Goal: Navigation & Orientation: Find specific page/section

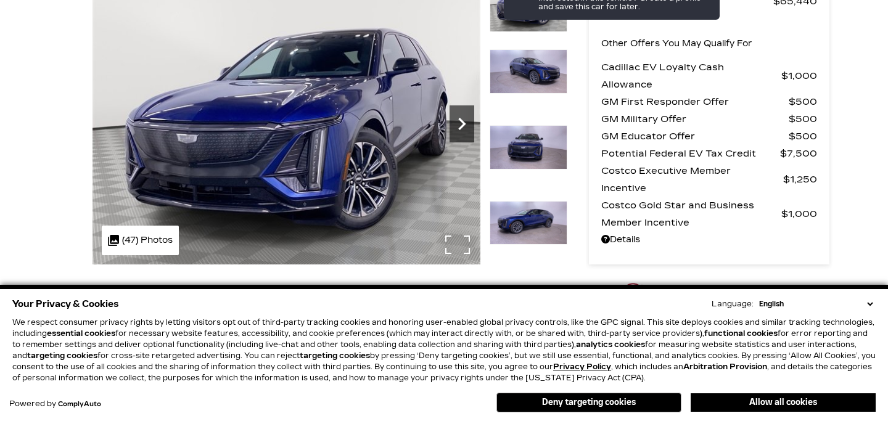
click at [455, 125] on icon "Next" at bounding box center [462, 124] width 25 height 25
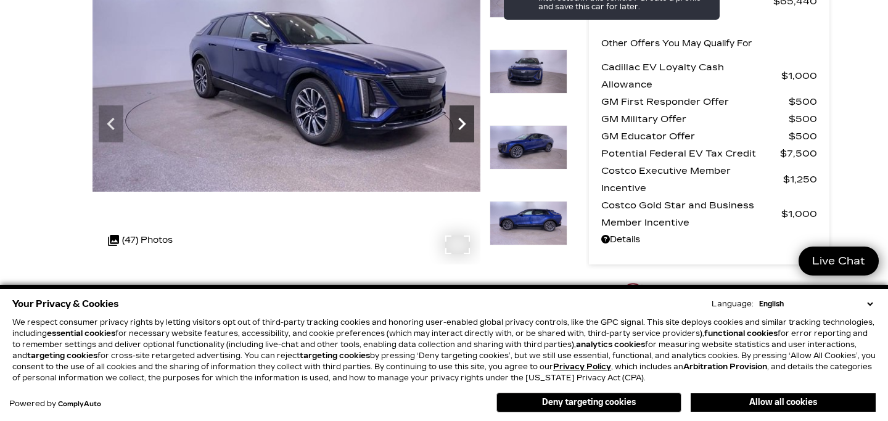
click at [455, 125] on icon "Next" at bounding box center [462, 124] width 25 height 25
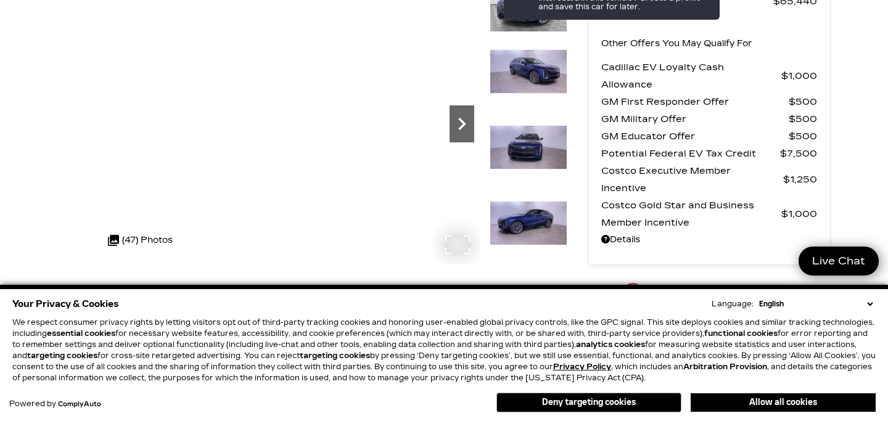
click at [455, 125] on icon "Next" at bounding box center [462, 124] width 25 height 25
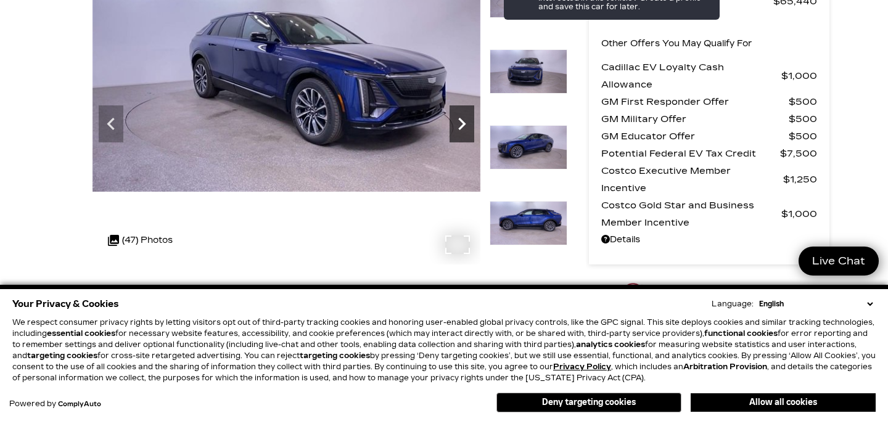
click at [455, 125] on icon "Next" at bounding box center [462, 124] width 25 height 25
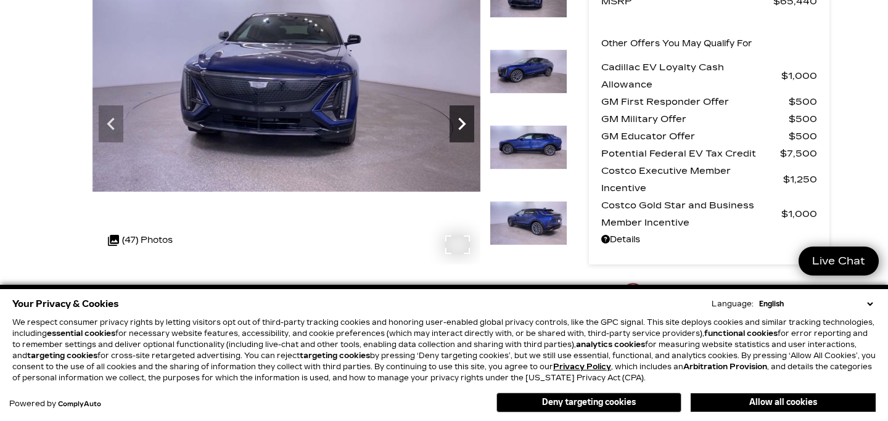
click at [455, 125] on icon "Next" at bounding box center [462, 124] width 25 height 25
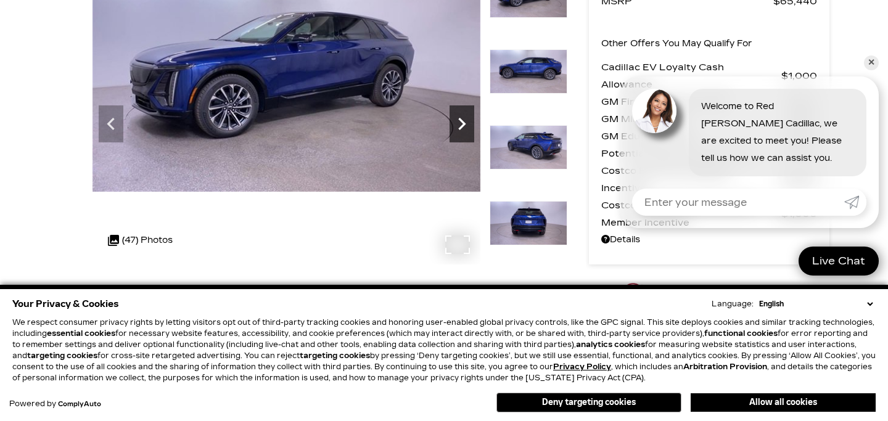
click at [455, 125] on icon "Next" at bounding box center [462, 124] width 25 height 25
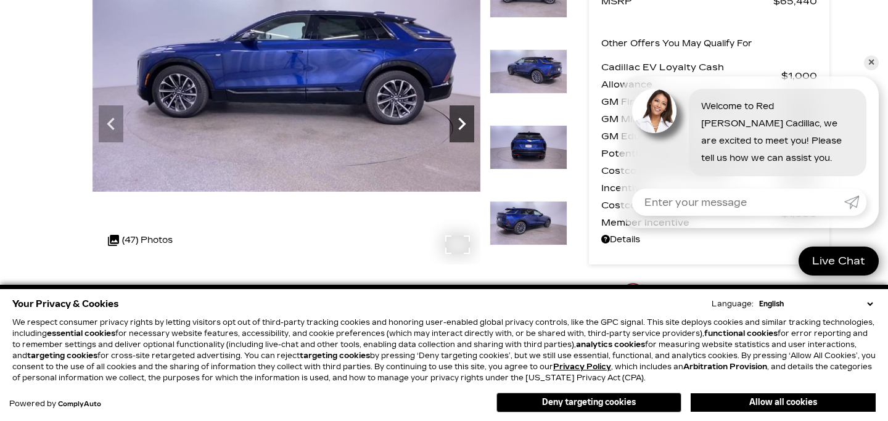
click at [455, 125] on icon "Next" at bounding box center [462, 124] width 25 height 25
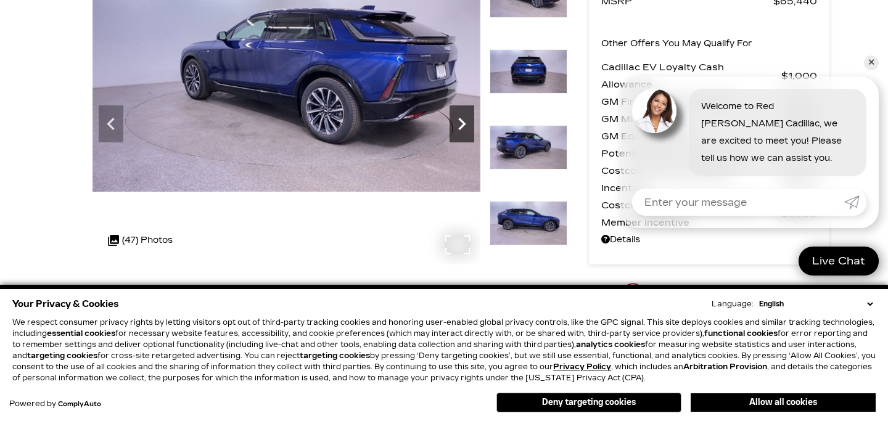
click at [455, 125] on icon "Next" at bounding box center [462, 124] width 25 height 25
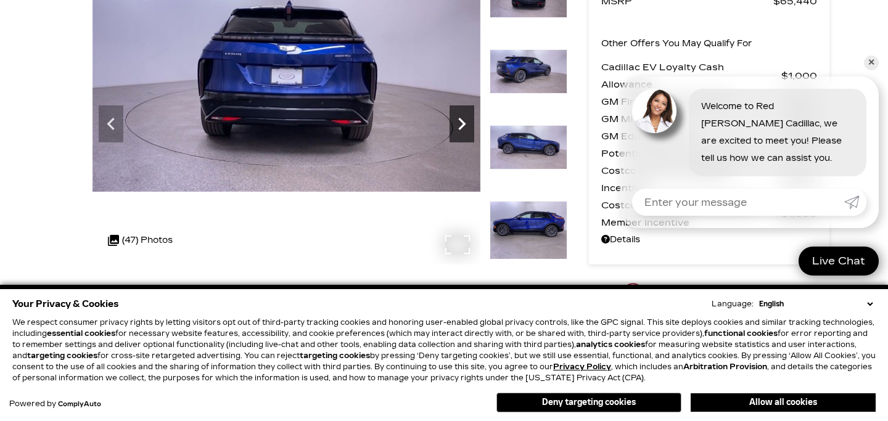
click at [455, 125] on icon "Next" at bounding box center [462, 124] width 25 height 25
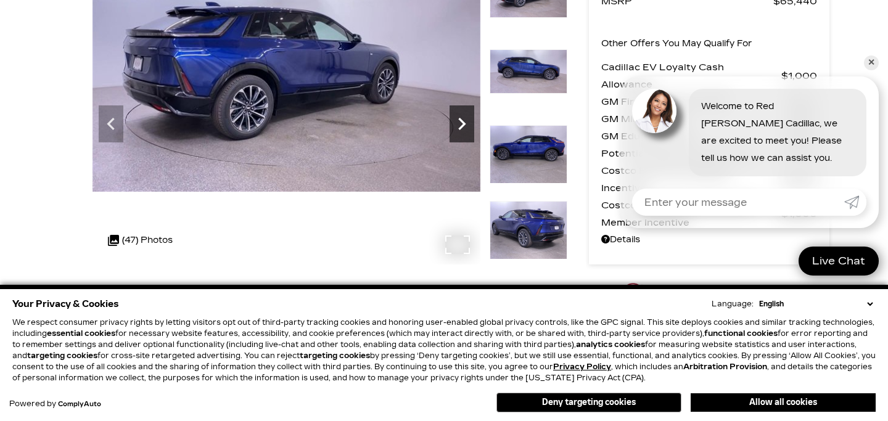
click at [455, 125] on icon "Next" at bounding box center [462, 124] width 25 height 25
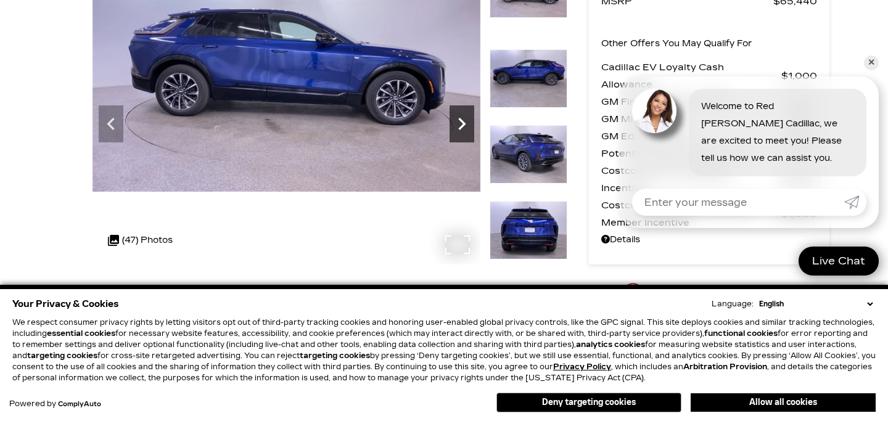
click at [455, 125] on icon "Next" at bounding box center [462, 124] width 25 height 25
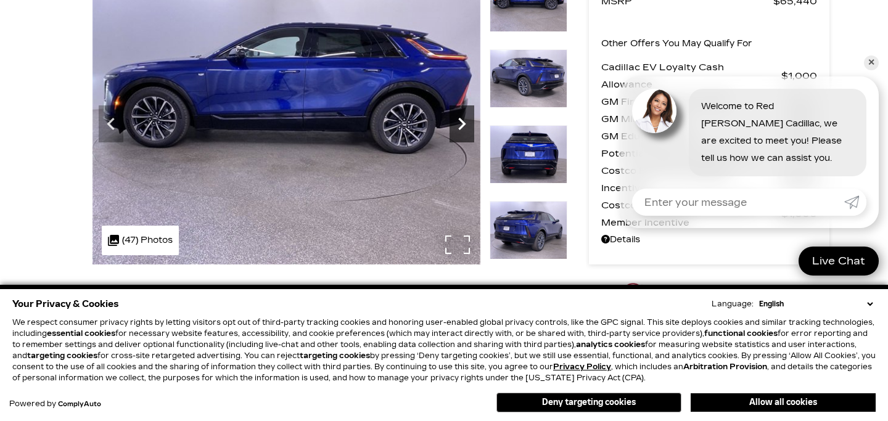
click at [455, 125] on icon "Next" at bounding box center [462, 124] width 25 height 25
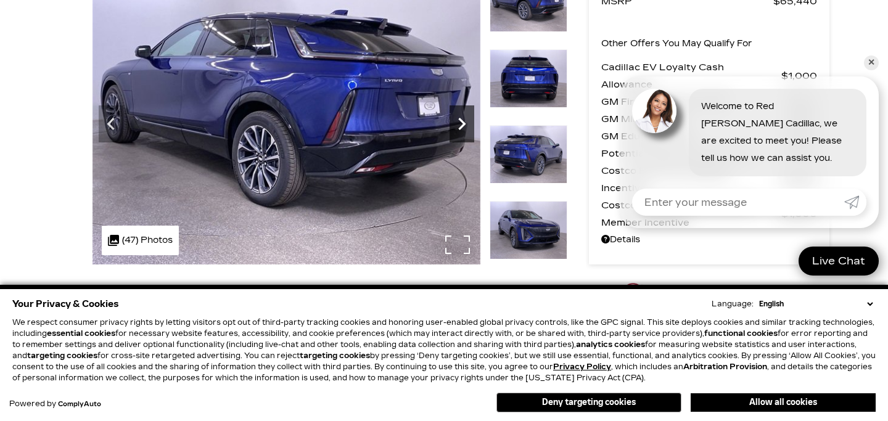
click at [455, 125] on icon "Next" at bounding box center [462, 124] width 25 height 25
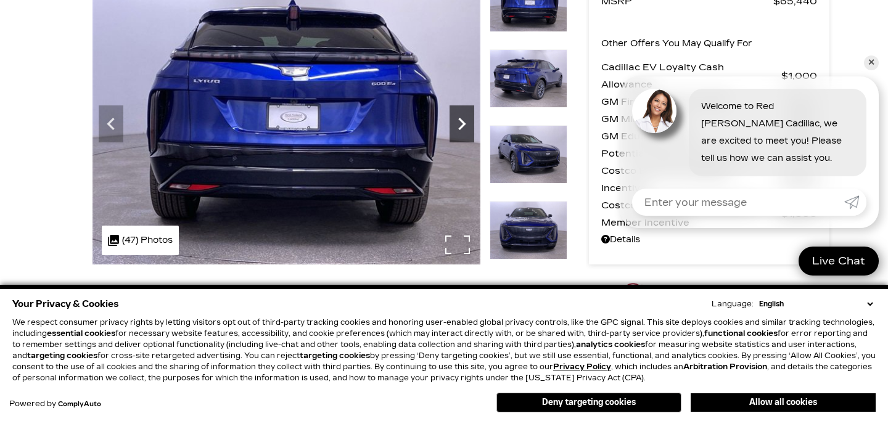
click at [455, 125] on icon "Next" at bounding box center [462, 124] width 25 height 25
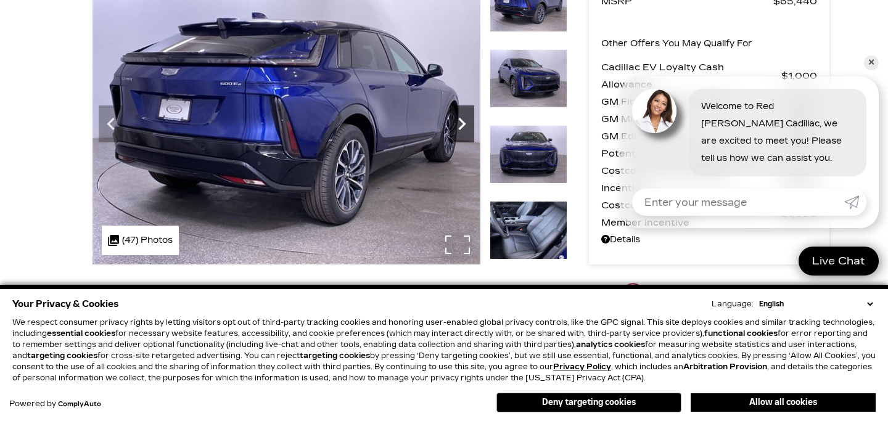
click at [455, 125] on icon "Next" at bounding box center [462, 124] width 25 height 25
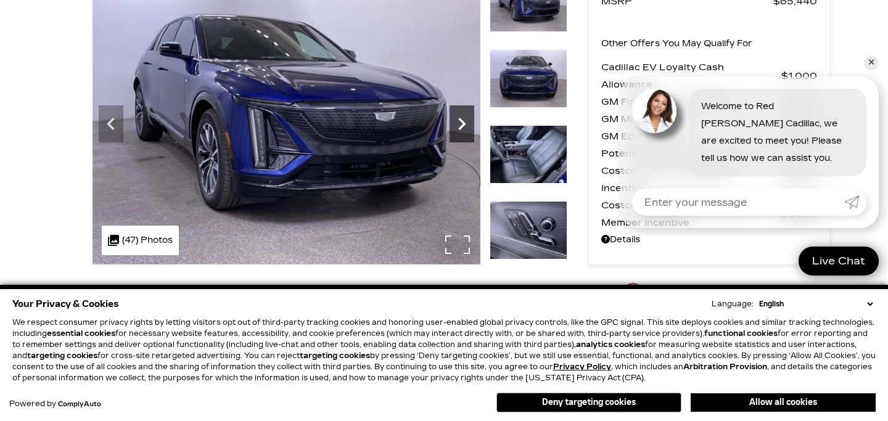
click at [455, 125] on icon "Next" at bounding box center [462, 124] width 25 height 25
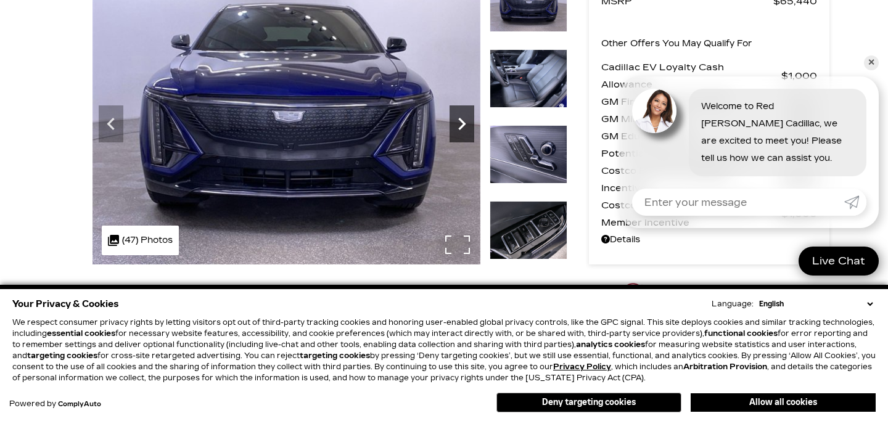
click at [455, 125] on icon "Next" at bounding box center [462, 124] width 25 height 25
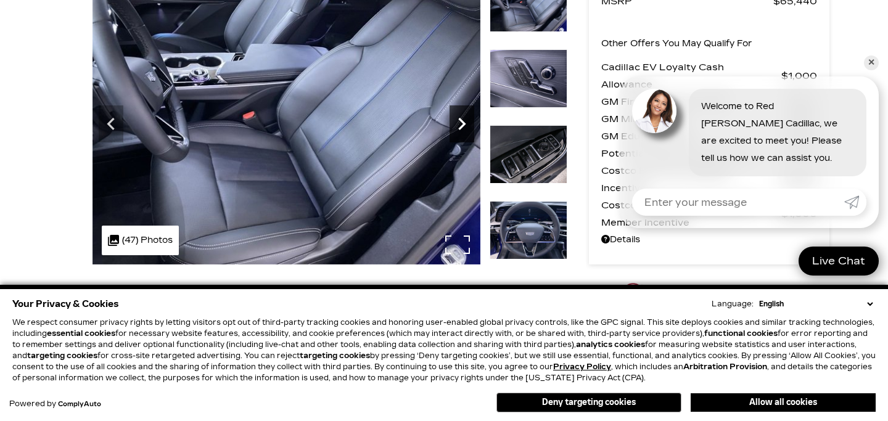
click at [455, 125] on icon "Next" at bounding box center [462, 124] width 25 height 25
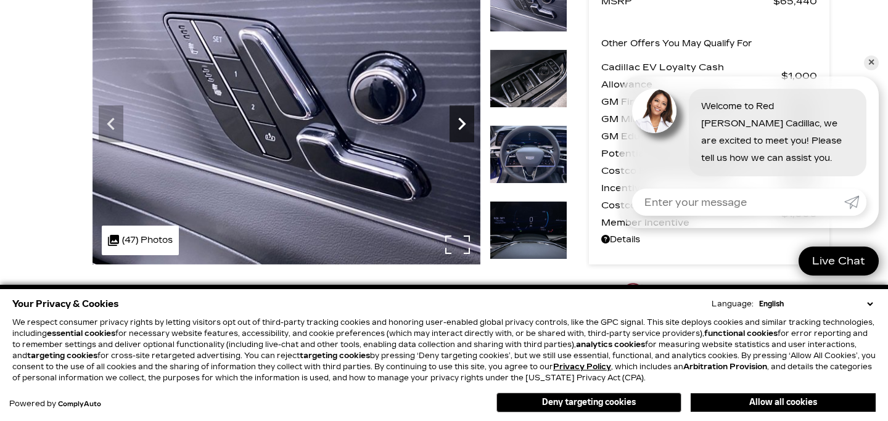
click at [455, 125] on icon "Next" at bounding box center [462, 124] width 25 height 25
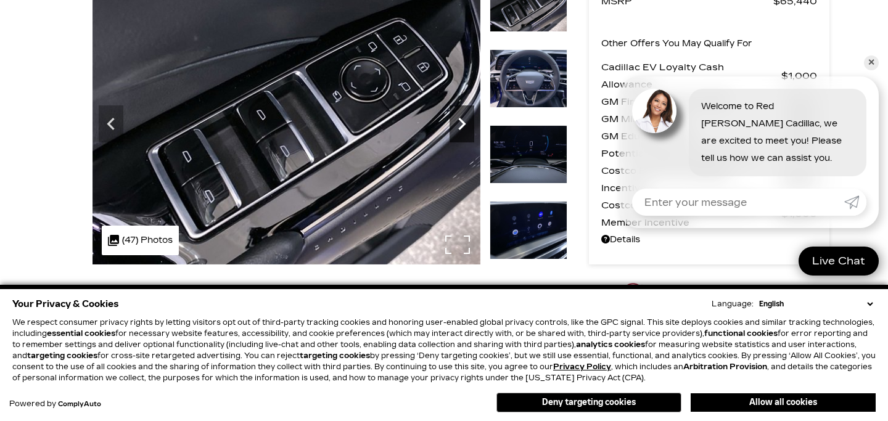
click at [455, 125] on icon "Next" at bounding box center [462, 124] width 25 height 25
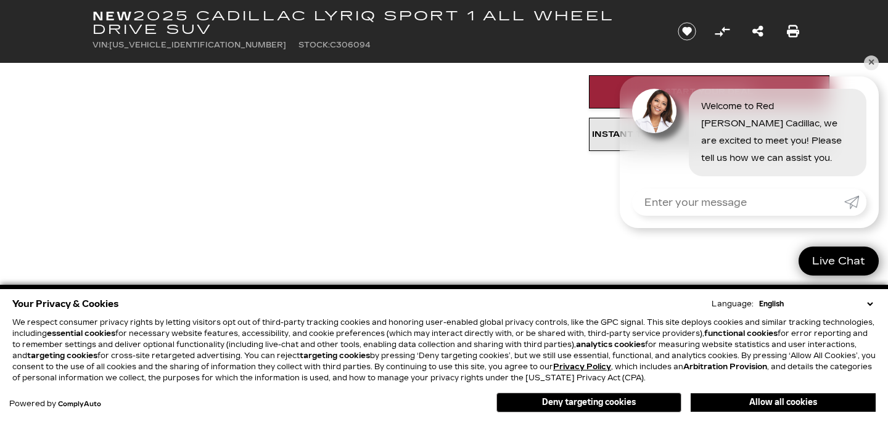
scroll to position [430, 0]
click at [871, 62] on link "✕" at bounding box center [871, 63] width 15 height 15
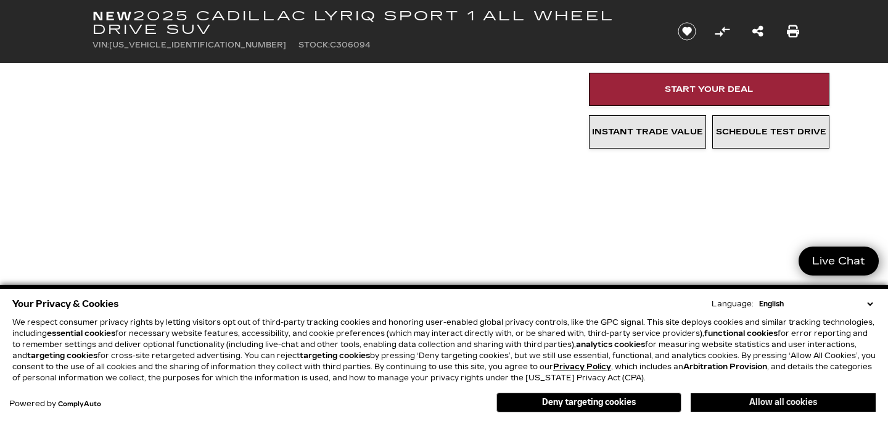
click at [754, 400] on button "Allow all cookies" at bounding box center [783, 403] width 185 height 19
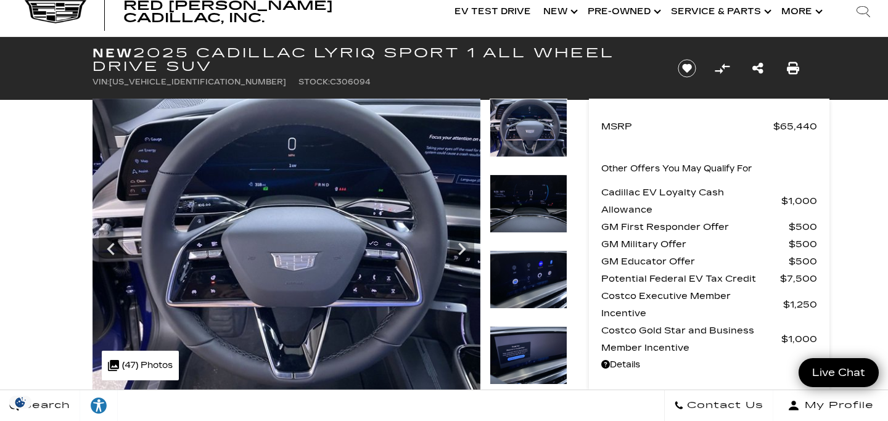
scroll to position [30, 0]
